Goal: Entertainment & Leisure: Consume media (video, audio)

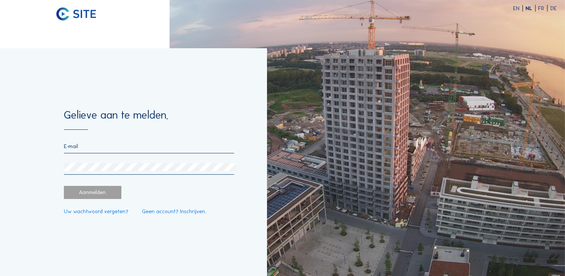
type input "hilde@futurn.com"
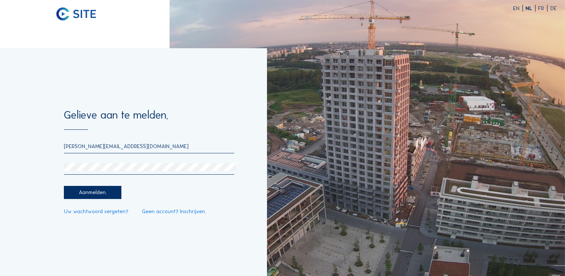
click at [103, 194] on div "Aanmelden." at bounding box center [92, 192] width 57 height 13
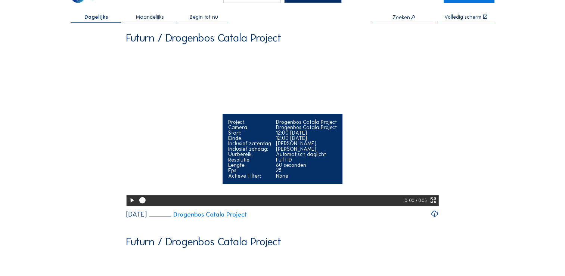
scroll to position [37, 0]
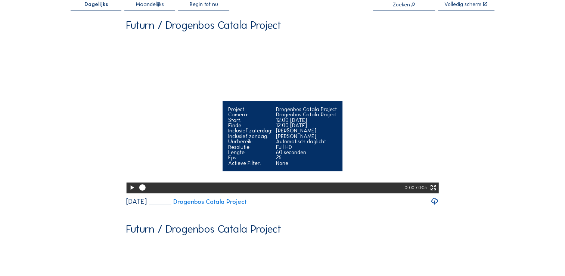
click at [128, 192] on icon at bounding box center [131, 187] width 7 height 9
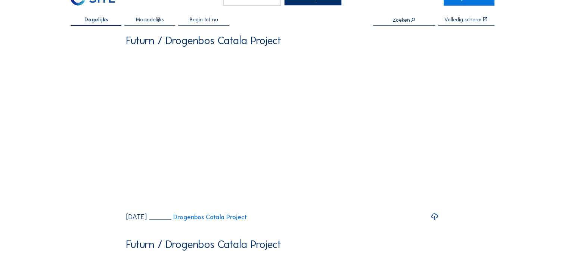
scroll to position [0, 0]
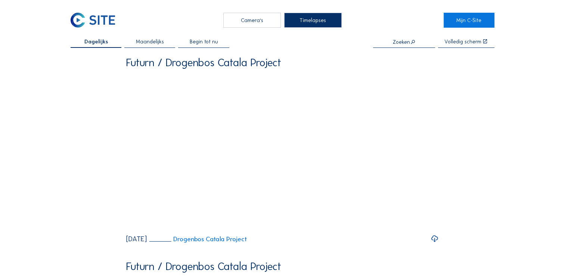
click at [239, 23] on div "Camera's" at bounding box center [251, 20] width 57 height 15
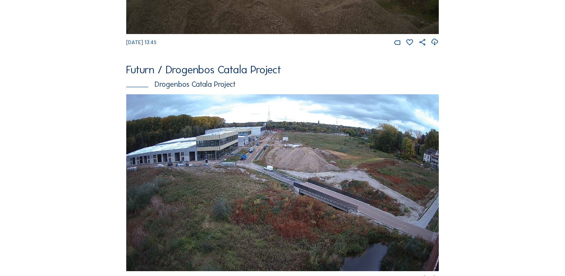
scroll to position [261, 0]
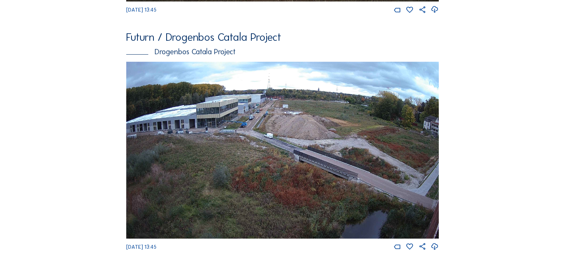
click at [224, 153] on img at bounding box center [282, 150] width 312 height 177
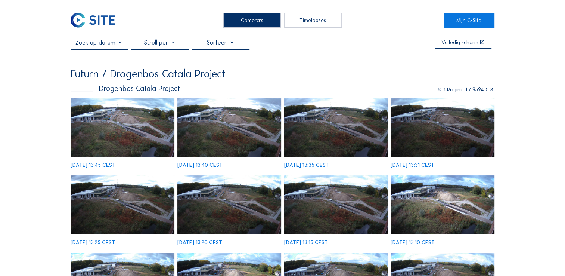
click at [139, 136] on img at bounding box center [123, 127] width 104 height 59
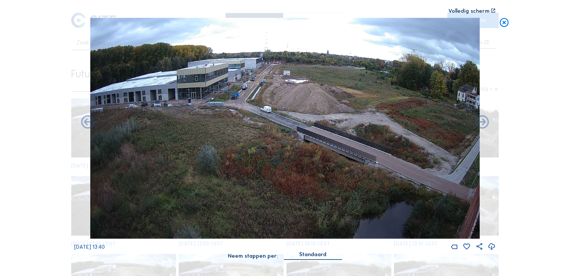
click at [502, 25] on icon at bounding box center [504, 23] width 11 height 11
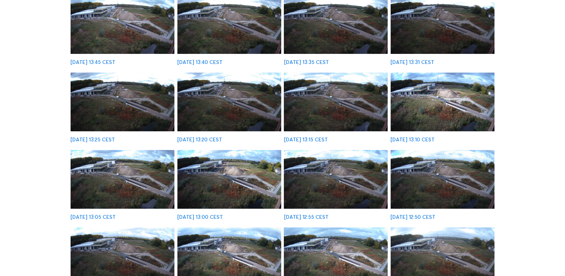
scroll to position [187, 0]
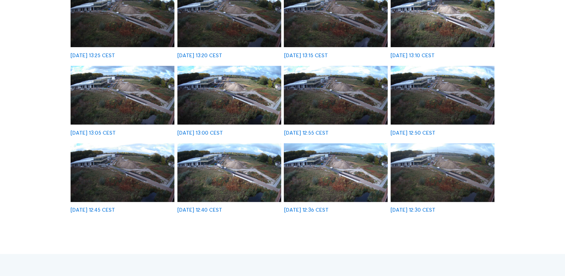
click at [330, 180] on img at bounding box center [336, 172] width 104 height 59
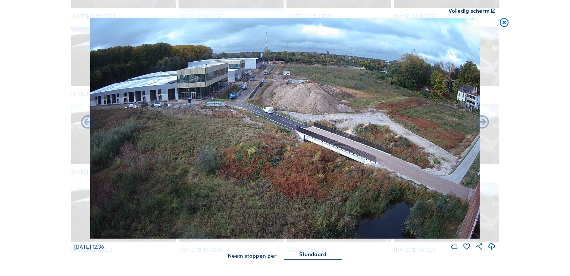
scroll to position [187, 0]
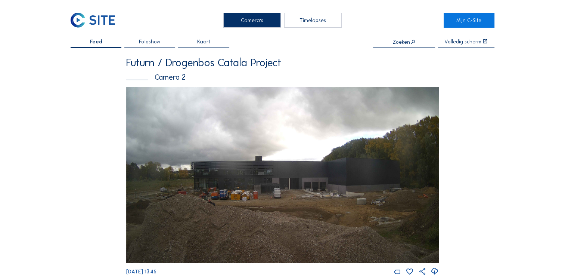
click at [293, 24] on div "Timelapses" at bounding box center [312, 20] width 57 height 15
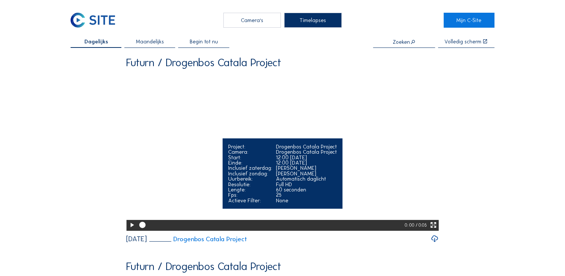
scroll to position [75, 0]
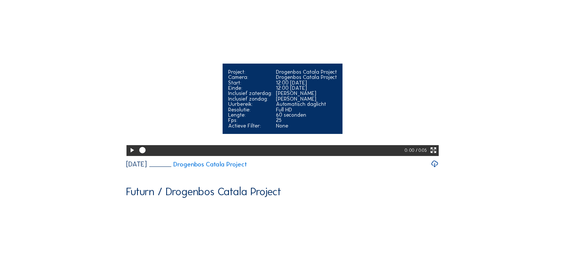
click at [128, 155] on icon at bounding box center [131, 150] width 7 height 9
drag, startPoint x: 400, startPoint y: 172, endPoint x: 363, endPoint y: 176, distance: 37.1
click at [363, 156] on div at bounding box center [271, 150] width 268 height 11
click at [128, 155] on icon at bounding box center [131, 150] width 7 height 9
drag, startPoint x: 399, startPoint y: 171, endPoint x: 321, endPoint y: 170, distance: 77.7
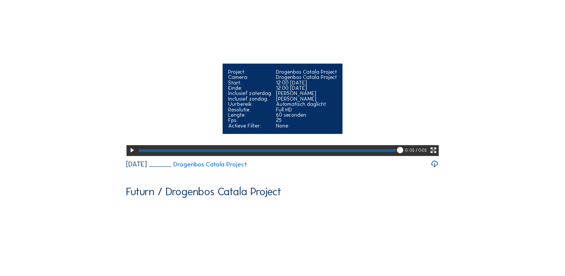
click at [321, 156] on div at bounding box center [271, 150] width 268 height 11
click at [130, 155] on icon at bounding box center [131, 150] width 7 height 9
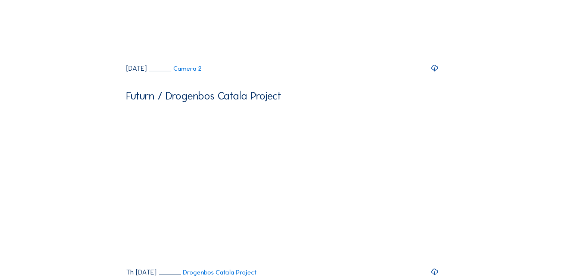
scroll to position [336, 0]
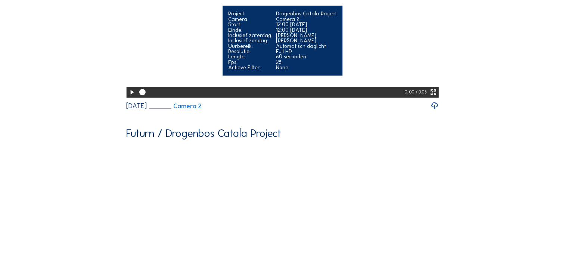
click at [128, 97] on icon at bounding box center [131, 92] width 7 height 9
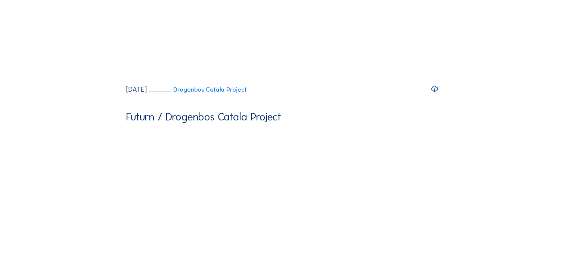
scroll to position [0, 0]
